Goal: Download file/media

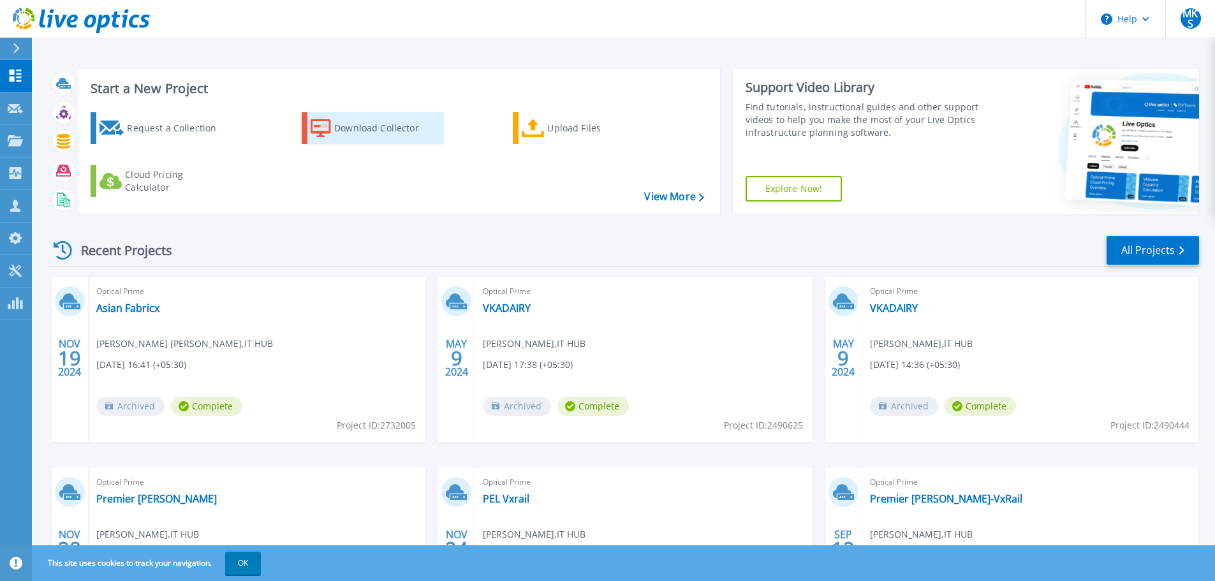
click at [369, 134] on div "Download Collector" at bounding box center [385, 128] width 102 height 26
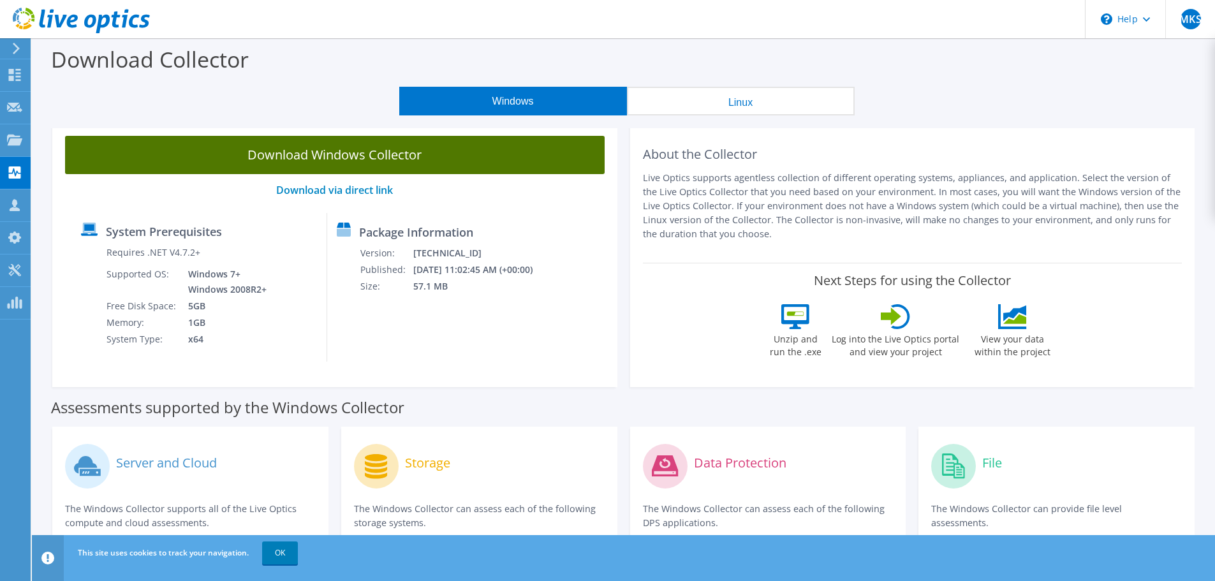
click at [352, 156] on link "Download Windows Collector" at bounding box center [334, 155] width 539 height 38
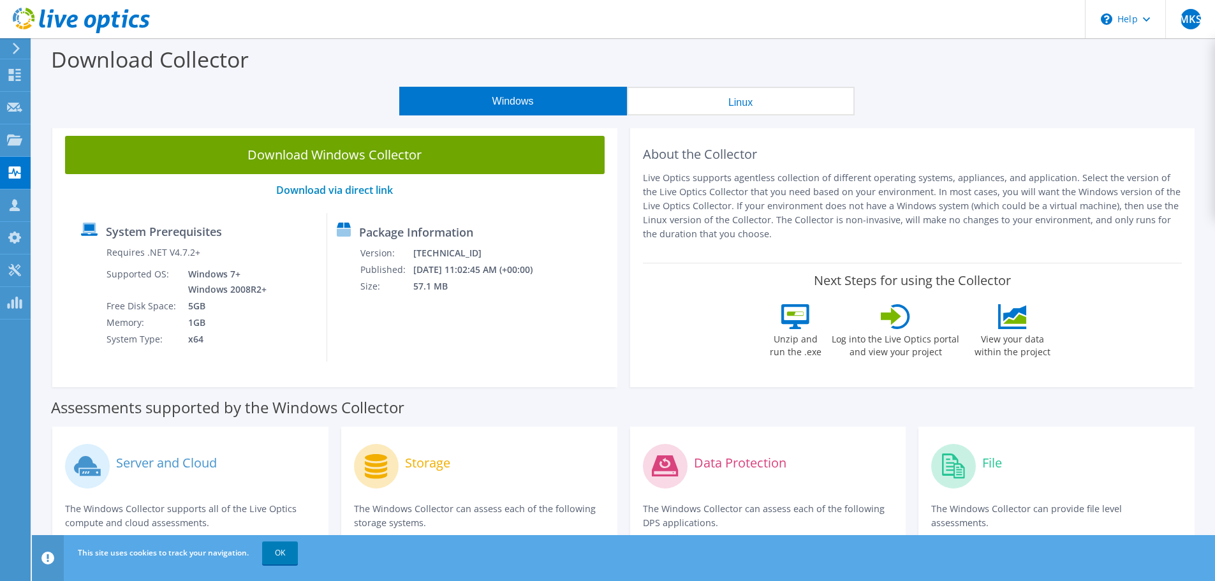
click at [761, 101] on button "Linux" at bounding box center [741, 101] width 228 height 29
